Goal: Transaction & Acquisition: Download file/media

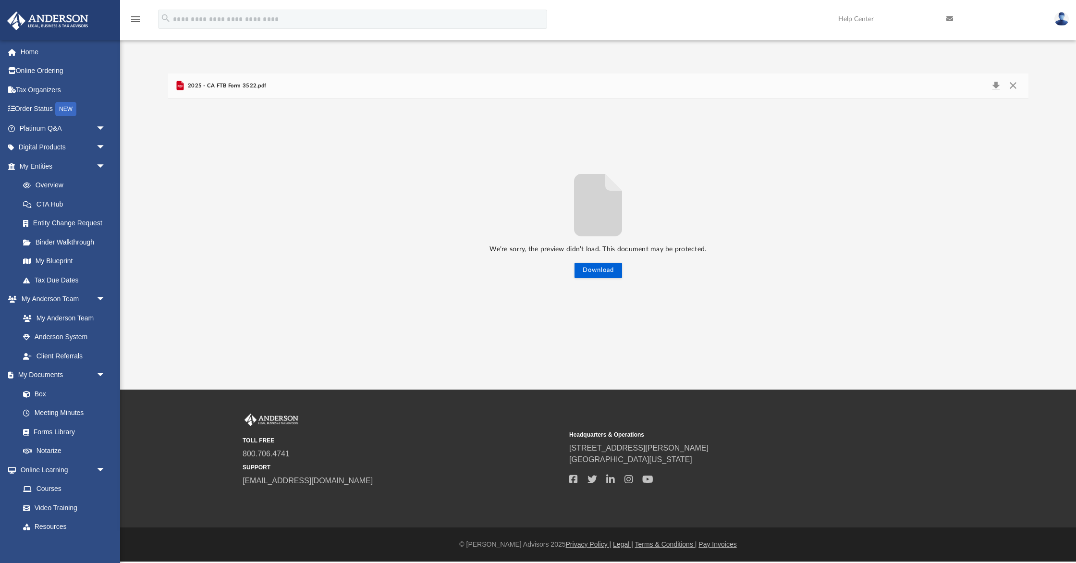
scroll to position [218, 860]
click at [1013, 84] on button "Close" at bounding box center [1013, 85] width 17 height 13
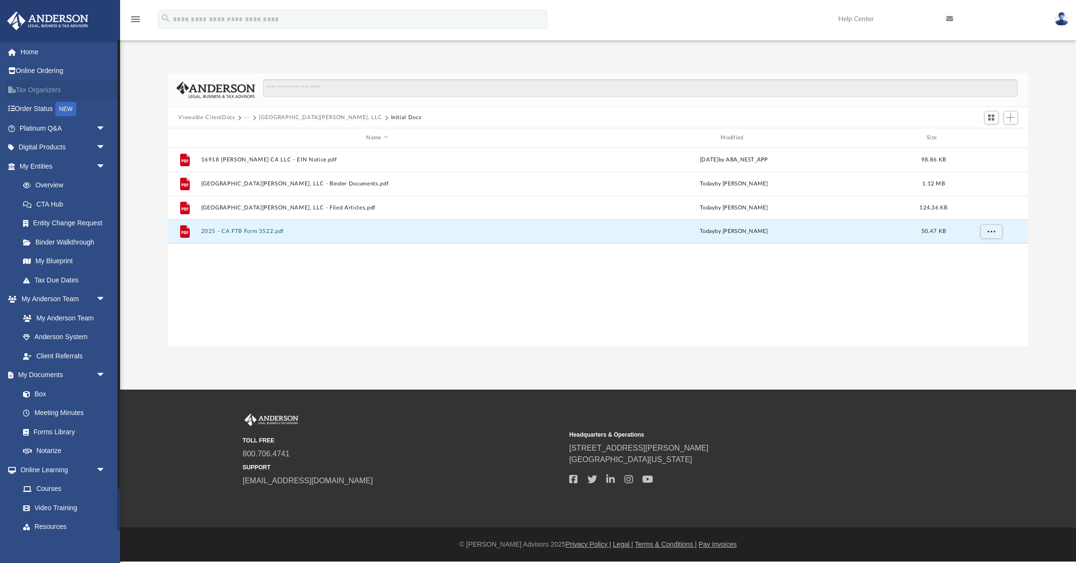
click at [45, 88] on link "Tax Organizers" at bounding box center [63, 89] width 113 height 19
click at [43, 88] on link "Tax Organizers" at bounding box center [63, 89] width 113 height 19
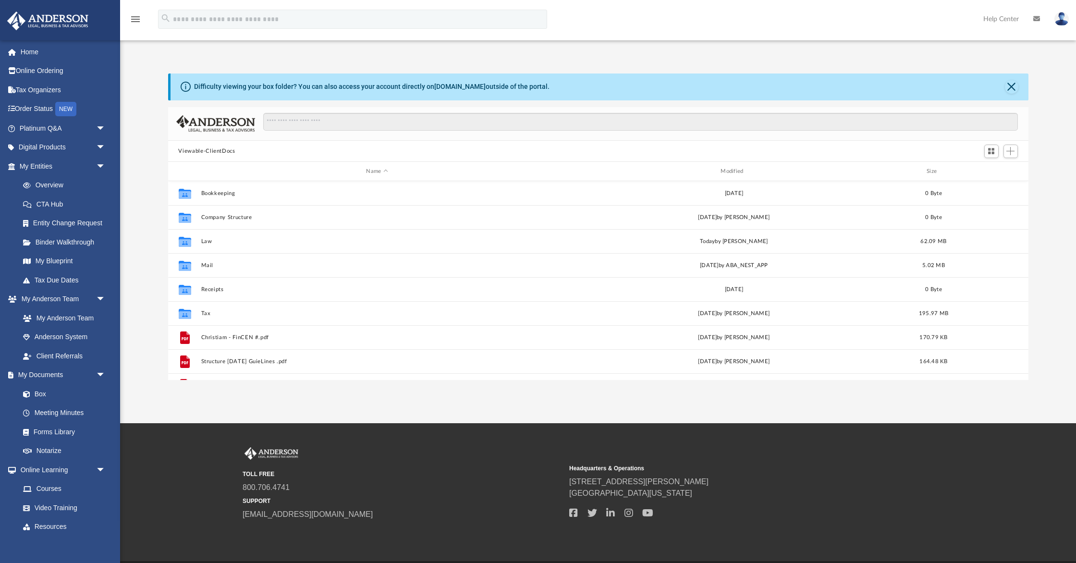
scroll to position [218, 860]
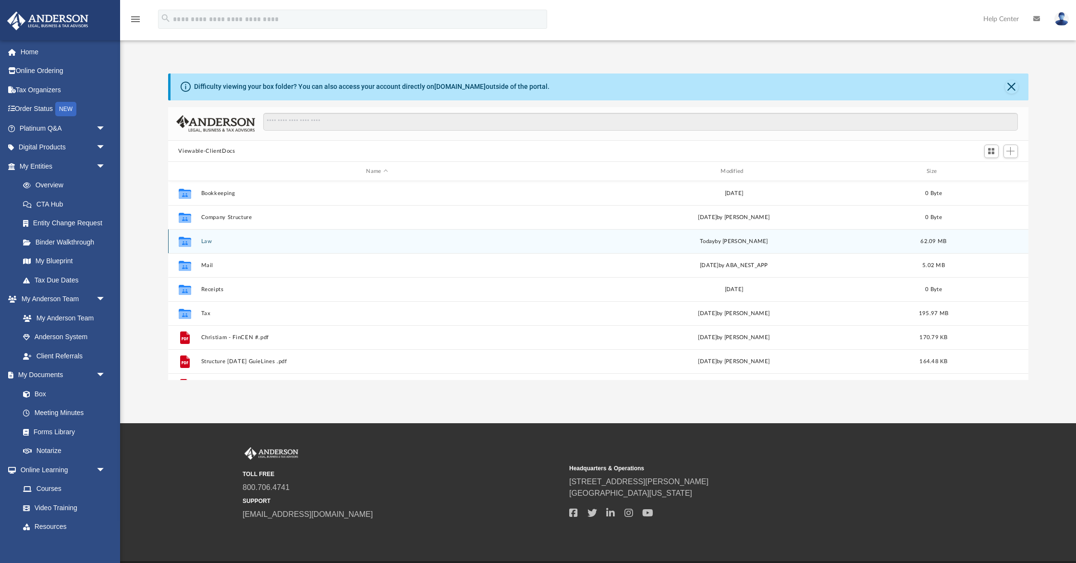
click at [207, 241] on button "Law" at bounding box center [377, 241] width 353 height 6
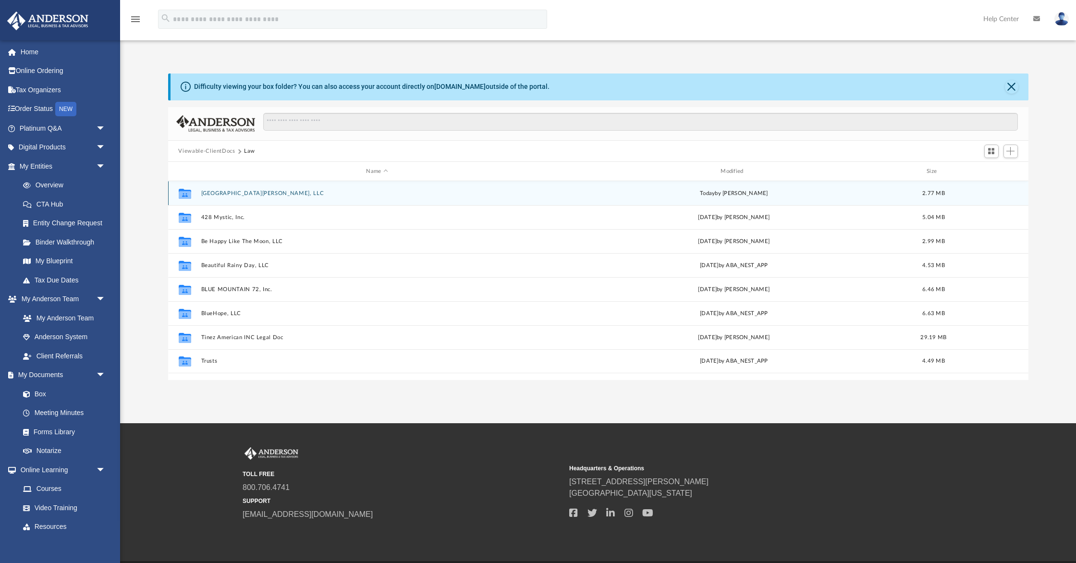
click at [246, 194] on button "[GEOGRAPHIC_DATA][PERSON_NAME], LLC" at bounding box center [377, 193] width 353 height 6
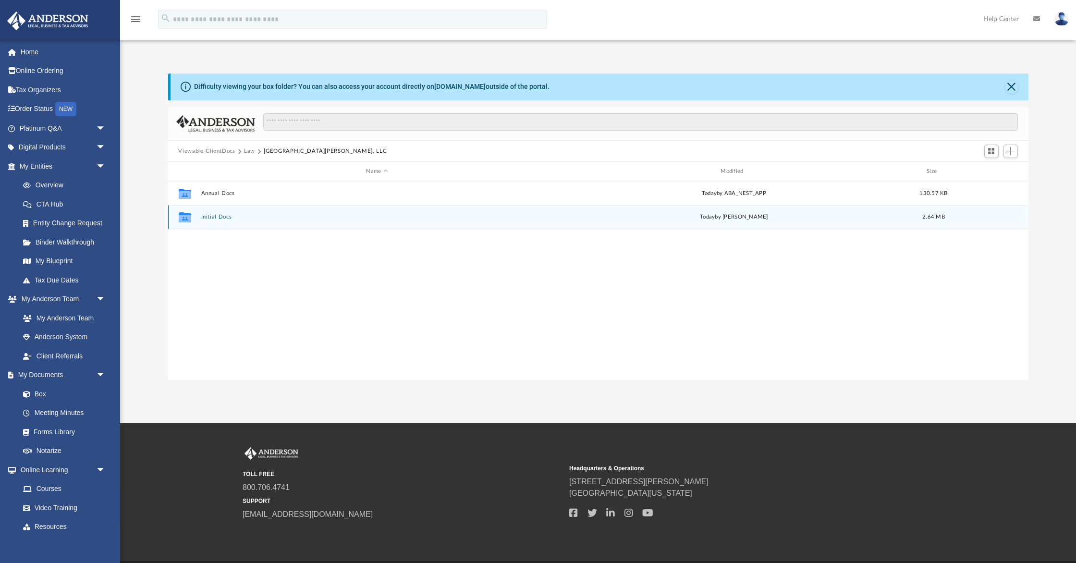
click at [219, 216] on button "Initial Docs" at bounding box center [377, 217] width 353 height 6
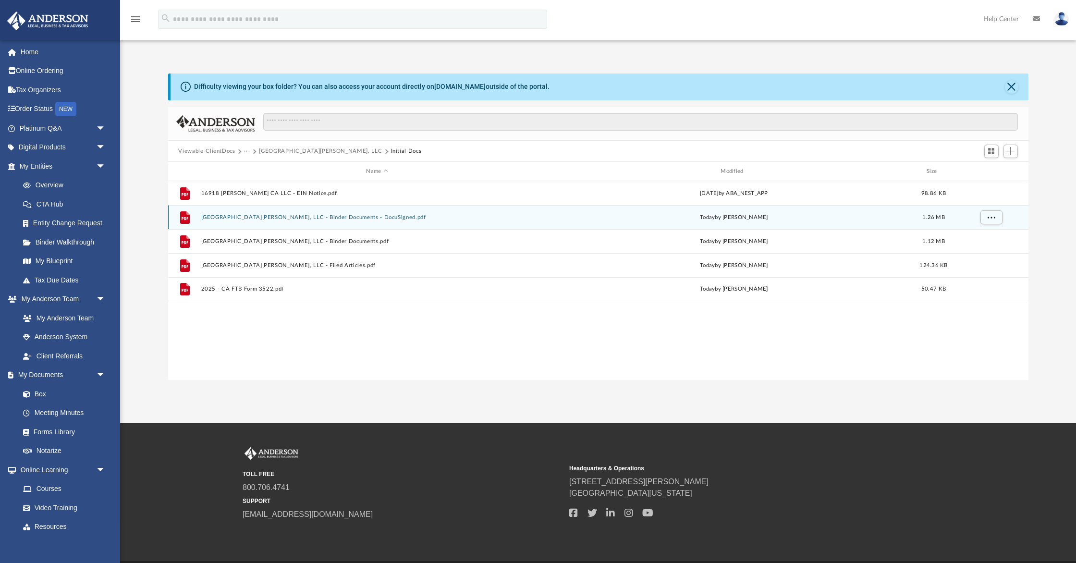
click at [346, 218] on button "16918 Bassett CA, LLC - Binder Documents - DocuSigned.pdf" at bounding box center [377, 217] width 353 height 6
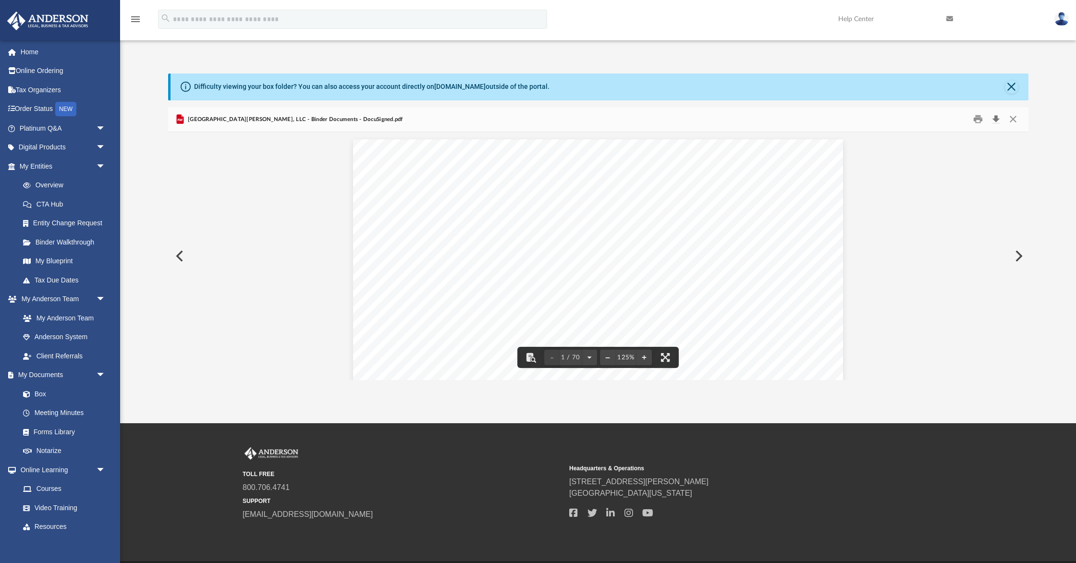
click at [996, 118] on button "Download" at bounding box center [996, 119] width 17 height 15
click at [1012, 116] on button "Close" at bounding box center [1013, 119] width 17 height 15
